Goal: Find specific page/section: Find specific page/section

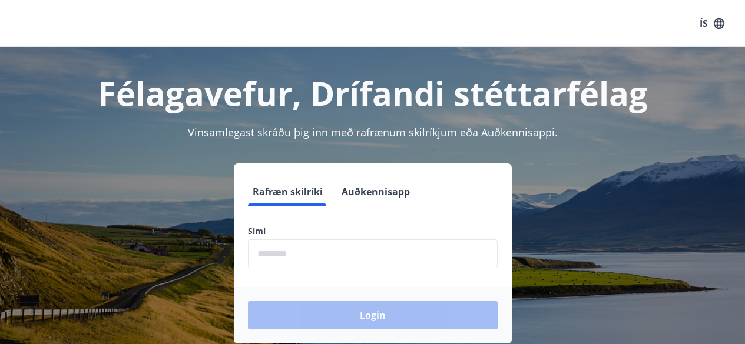
click at [337, 257] on input "phone" at bounding box center [373, 254] width 250 height 29
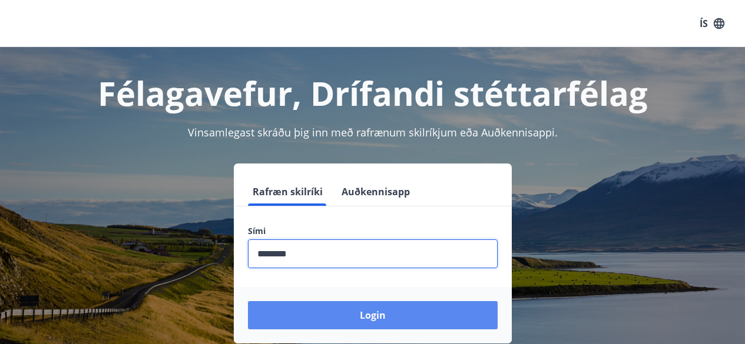
type input "********"
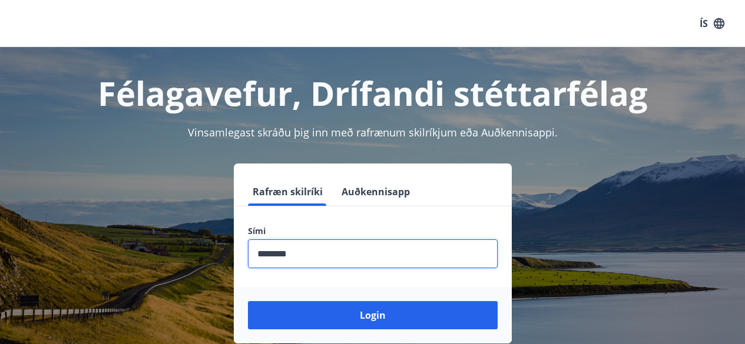
click at [371, 318] on button "Login" at bounding box center [373, 315] width 250 height 28
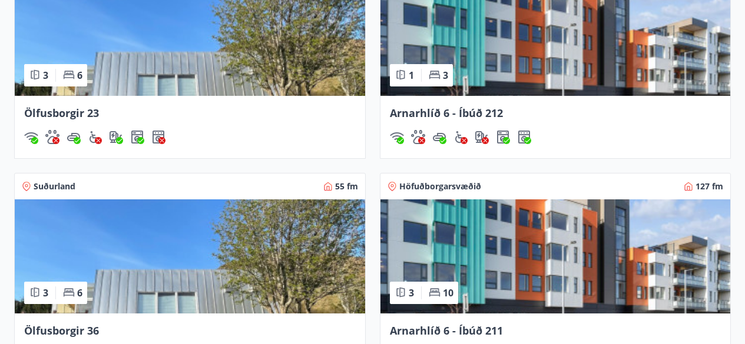
scroll to position [1059, 0]
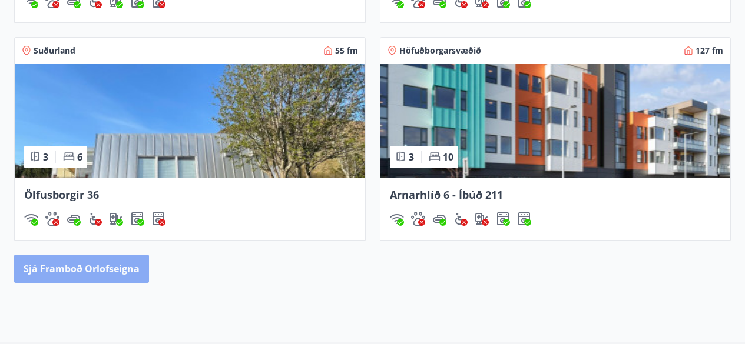
click at [92, 257] on button "Sjá framboð orlofseigna" at bounding box center [81, 269] width 135 height 28
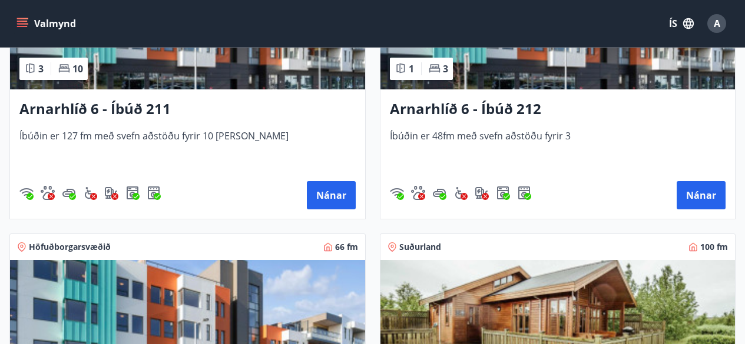
scroll to position [235, 0]
